Goal: Task Accomplishment & Management: Manage account settings

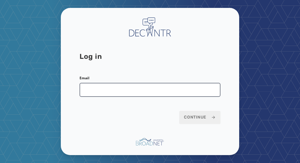
click at [101, 88] on input "Email" at bounding box center [150, 90] width 141 height 14
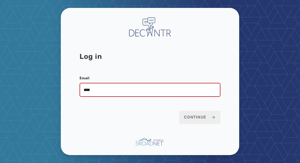
type input "**********"
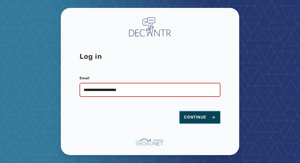
click at [205, 120] on span "Continue" at bounding box center [200, 117] width 32 height 6
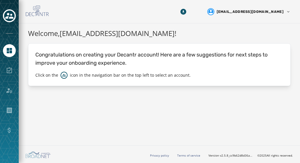
click at [167, 37] on h1 "Welcome, [EMAIL_ADDRESS][DOMAIN_NAME] !" at bounding box center [159, 33] width 263 height 11
click at [9, 51] on icon "Navigate to Home" at bounding box center [9, 50] width 7 height 7
click at [10, 16] on icon "Toggle account select drawer" at bounding box center [9, 16] width 8 height 8
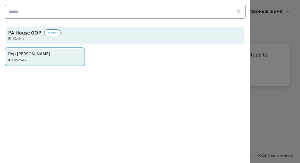
click at [35, 54] on p "Rep [PERSON_NAME]" at bounding box center [29, 54] width 42 height 6
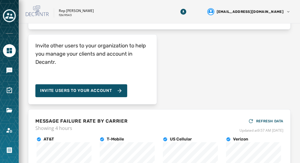
scroll to position [55, 0]
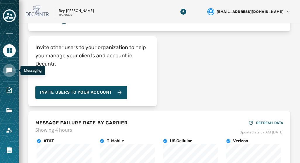
click at [9, 68] on icon "Navigate to Messaging" at bounding box center [9, 71] width 6 height 6
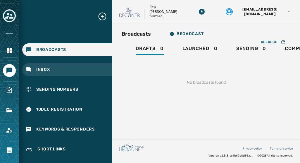
click at [54, 69] on div "Inbox" at bounding box center [67, 69] width 90 height 13
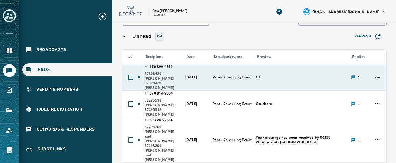
scroll to position [59, 0]
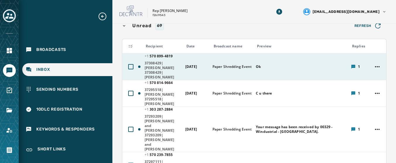
click at [156, 66] on span "37308429|[PERSON_NAME] 37308429|[PERSON_NAME]" at bounding box center [163, 70] width 37 height 19
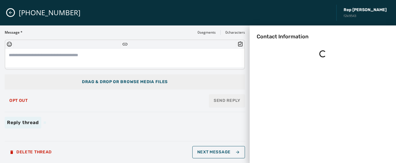
scroll to position [0, 0]
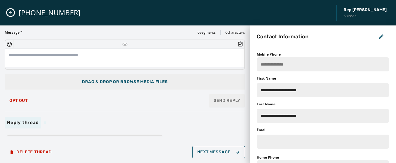
click at [9, 13] on icon "Close admin drawer" at bounding box center [10, 12] width 3 height 3
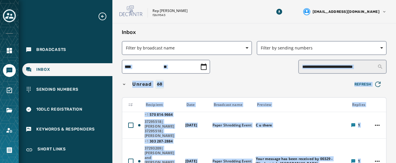
click at [218, 87] on div "Unread 68" at bounding box center [235, 84] width 226 height 9
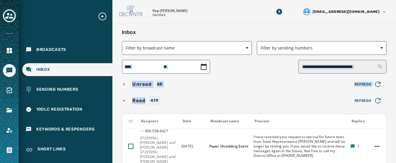
click at [144, 82] on span "Unread" at bounding box center [142, 84] width 22 height 7
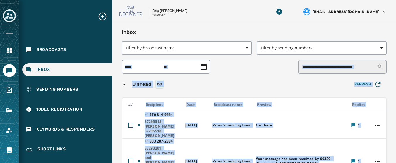
click at [228, 85] on div "Unread 68" at bounding box center [235, 84] width 226 height 9
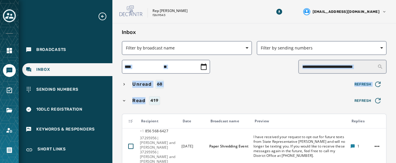
click at [136, 82] on span "Unread" at bounding box center [142, 84] width 22 height 7
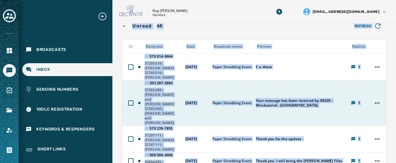
scroll to position [59, 0]
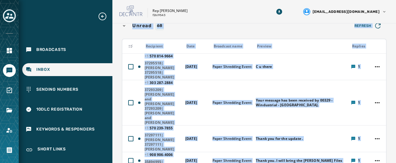
click at [262, 30] on div "Unread 68 Refresh" at bounding box center [254, 26] width 265 height 12
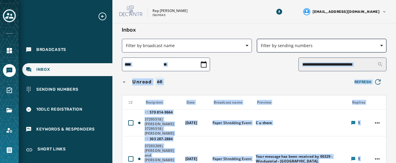
scroll to position [0, 0]
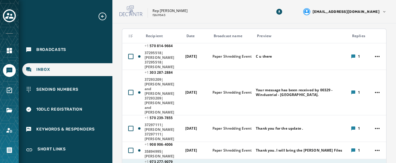
scroll to position [59, 0]
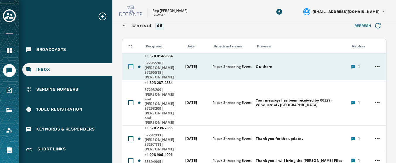
click at [129, 66] on div at bounding box center [130, 66] width 5 height 5
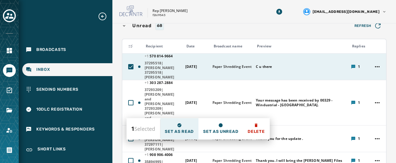
click at [183, 129] on span "Set as read" at bounding box center [179, 132] width 29 height 6
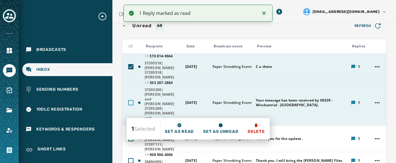
click at [129, 100] on div at bounding box center [130, 102] width 5 height 5
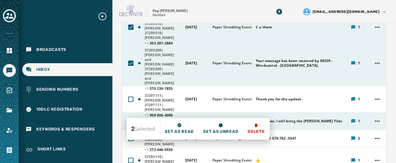
scroll to position [88, 0]
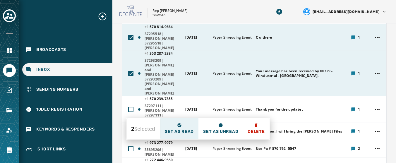
click at [181, 130] on span "Set as read" at bounding box center [179, 132] width 29 height 6
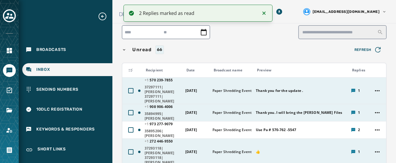
scroll to position [29, 0]
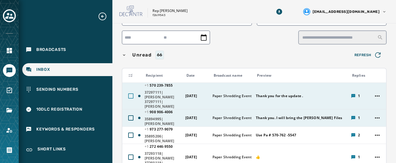
click at [130, 96] on div at bounding box center [130, 95] width 5 height 5
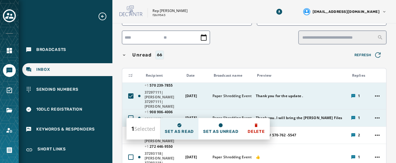
click at [179, 130] on span "Set as read" at bounding box center [179, 132] width 29 height 6
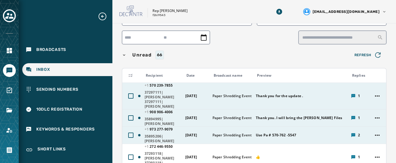
click at [162, 138] on span "35895206|[PERSON_NAME]" at bounding box center [163, 138] width 37 height 9
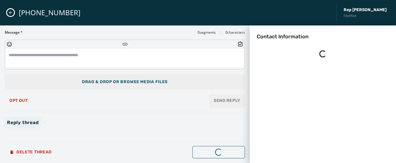
scroll to position [0, 0]
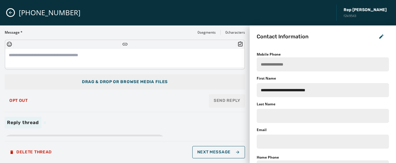
click at [10, 11] on icon "Close admin drawer" at bounding box center [10, 12] width 5 height 5
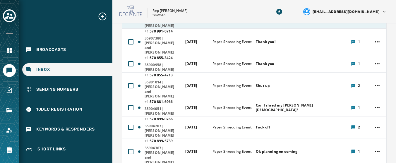
scroll to position [176, 0]
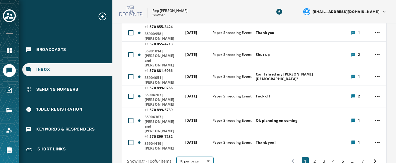
click at [210, 160] on icon "button" at bounding box center [208, 160] width 3 height 1
click at [207, 148] on span "50 per page" at bounding box center [194, 151] width 23 height 6
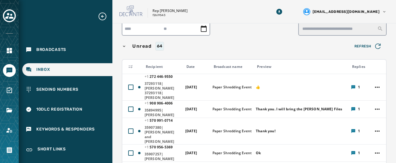
scroll to position [29, 0]
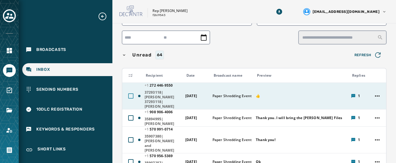
click at [131, 93] on div at bounding box center [130, 95] width 5 height 5
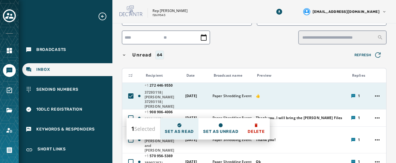
click at [176, 130] on span "Set as read" at bounding box center [179, 132] width 29 height 6
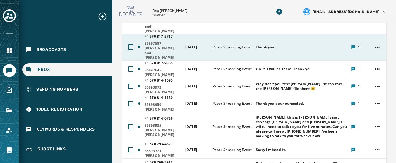
scroll to position [410, 0]
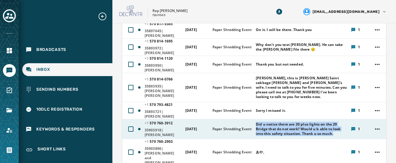
drag, startPoint x: 336, startPoint y: 64, endPoint x: 253, endPoint y: 54, distance: 83.9
click at [253, 119] on td "Did u notice there are 20 plus lights on the 29 Bridge that do not work? Would …" at bounding box center [299, 129] width 95 height 20
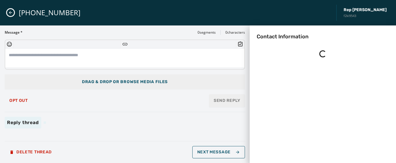
scroll to position [0, 0]
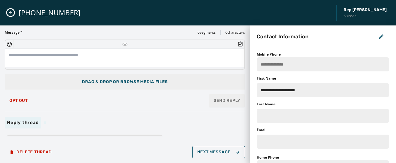
click at [11, 11] on icon "Close admin drawer" at bounding box center [10, 12] width 5 height 5
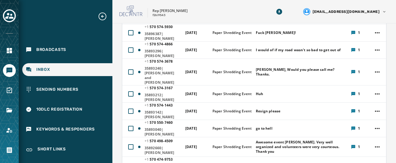
scroll to position [732, 0]
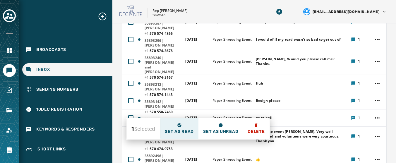
click at [186, 131] on span "Set as read" at bounding box center [179, 132] width 29 height 6
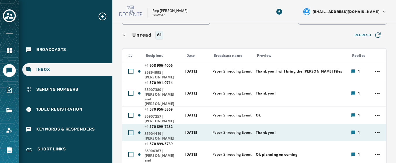
scroll to position [88, 0]
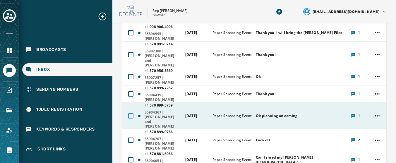
click at [129, 113] on div at bounding box center [130, 115] width 5 height 5
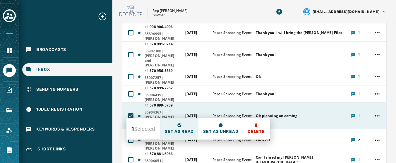
click at [180, 128] on button "Set as read" at bounding box center [179, 128] width 38 height 21
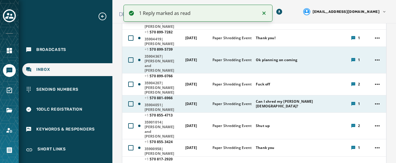
scroll to position [146, 0]
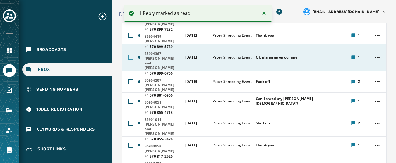
click at [131, 55] on div at bounding box center [130, 57] width 5 height 5
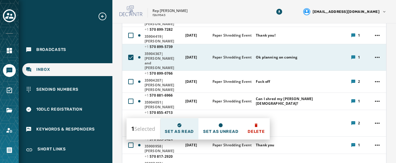
click at [183, 128] on button "Set as read" at bounding box center [179, 128] width 38 height 21
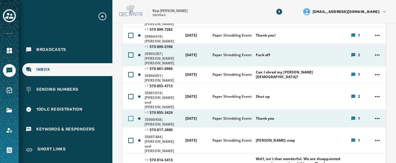
click at [132, 116] on div at bounding box center [130, 118] width 5 height 5
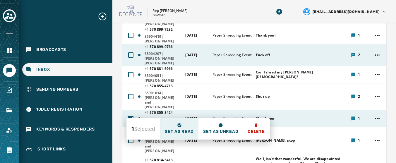
click at [183, 128] on button "Set as read" at bounding box center [179, 128] width 38 height 21
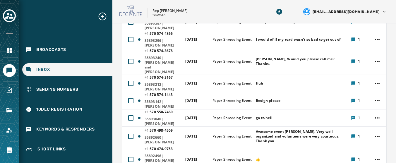
scroll to position [702, 0]
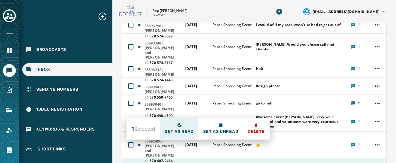
click at [172, 129] on span "Set as read" at bounding box center [179, 132] width 29 height 6
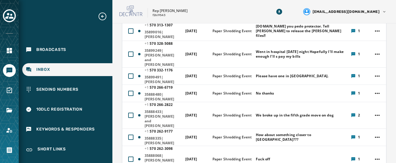
scroll to position [937, 0]
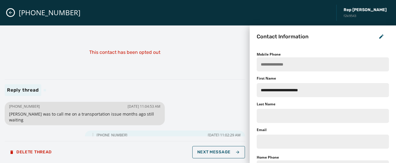
scroll to position [0, 0]
click at [8, 12] on button "Close admin drawer" at bounding box center [10, 12] width 7 height 7
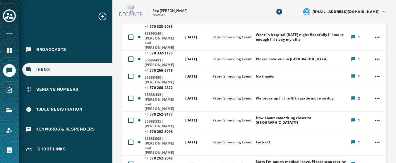
scroll to position [966, 0]
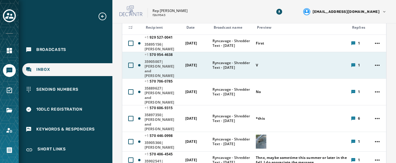
scroll to position [88, 0]
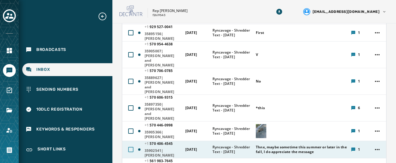
click at [131, 147] on div at bounding box center [130, 149] width 5 height 5
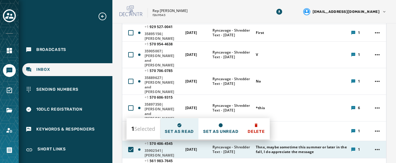
click at [185, 128] on button "Set as read" at bounding box center [179, 128] width 38 height 21
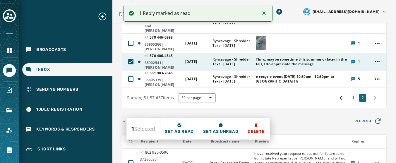
scroll to position [146, 0]
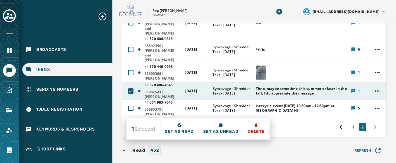
click at [129, 88] on icon at bounding box center [130, 90] width 5 height 5
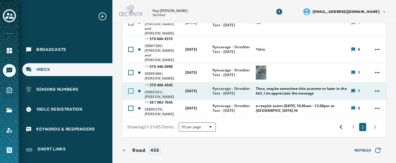
click at [131, 88] on div at bounding box center [130, 90] width 5 height 5
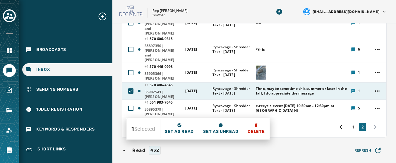
click at [164, 90] on span "35902541|Arthur A Houck" at bounding box center [163, 94] width 37 height 9
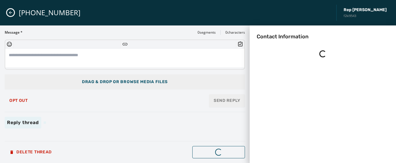
scroll to position [0, 0]
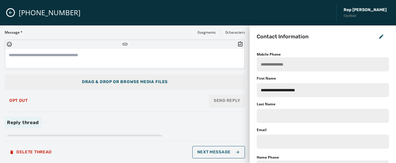
click at [8, 12] on button "Close admin drawer" at bounding box center [10, 12] width 7 height 7
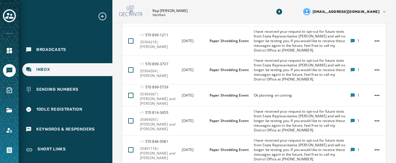
scroll to position [1568, 0]
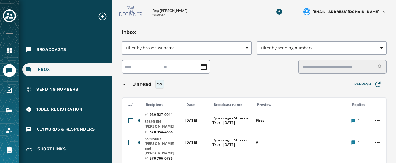
scroll to position [176, 0]
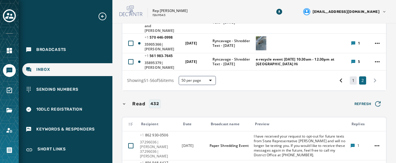
click at [350, 76] on button "1" at bounding box center [353, 80] width 7 height 8
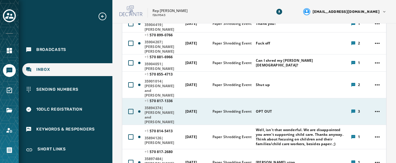
scroll to position [146, 0]
